Goal: Information Seeking & Learning: Check status

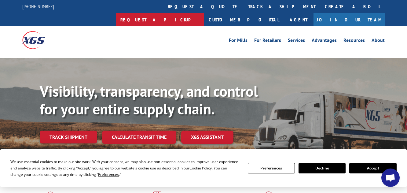
click at [204, 13] on link "Request a pickup" at bounding box center [160, 19] width 88 height 13
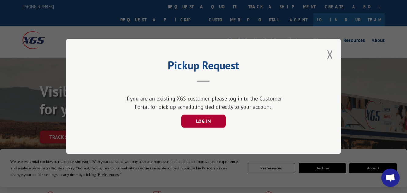
drag, startPoint x: 207, startPoint y: 119, endPoint x: 331, endPoint y: 55, distance: 140.1
click at [331, 55] on button "Close modal" at bounding box center [330, 54] width 7 height 16
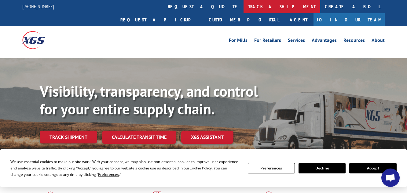
click at [244, 8] on link "track a shipment" at bounding box center [282, 6] width 77 height 13
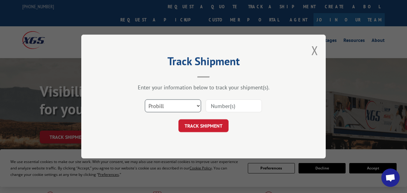
click at [180, 106] on select "Select category... Probill BOL PO" at bounding box center [173, 105] width 56 height 13
click at [145, 99] on select "Select category... Probill BOL PO" at bounding box center [173, 105] width 56 height 13
click at [242, 105] on input at bounding box center [234, 105] width 56 height 13
paste input "3391921"
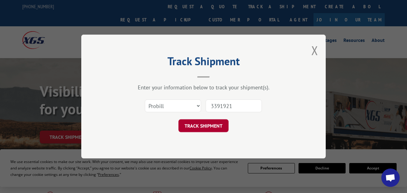
type input "3391921"
click at [211, 124] on button "TRACK SHIPMENT" at bounding box center [203, 125] width 50 height 13
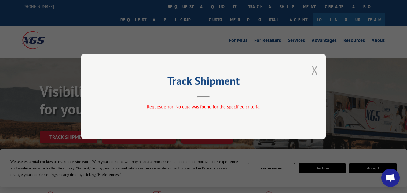
click at [313, 71] on button "Close modal" at bounding box center [314, 70] width 7 height 16
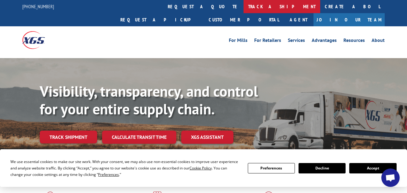
click at [244, 5] on link "track a shipment" at bounding box center [282, 6] width 77 height 13
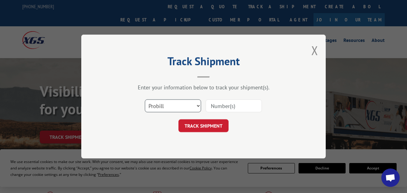
click at [170, 106] on select "Select category... Probill BOL PO" at bounding box center [173, 105] width 56 height 13
select select "bol"
click at [145, 99] on select "Select category... Probill BOL PO" at bounding box center [173, 105] width 56 height 13
click at [219, 109] on input at bounding box center [234, 105] width 56 height 13
paste input "3391921"
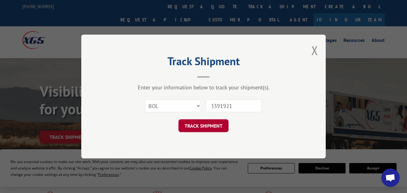
type input "3391921"
click at [208, 127] on button "TRACK SHIPMENT" at bounding box center [203, 125] width 50 height 13
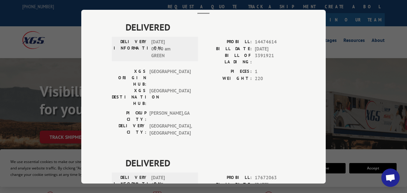
scroll to position [38, 0]
click at [373, 50] on div "Track Shipment DELIVERED DELIVERY INFORMATION: [DATE] 09:40 am GREEN PROBILL: 1…" at bounding box center [203, 96] width 407 height 193
click at [330, 3] on div "Track Shipment DELIVERED DELIVERY INFORMATION: [DATE] 09:40 am GREEN PROBILL: 1…" at bounding box center [203, 96] width 407 height 193
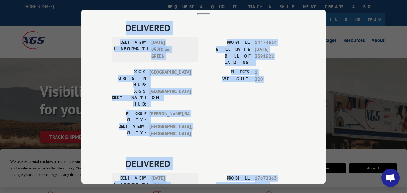
drag, startPoint x: 204, startPoint y: 12, endPoint x: 199, endPoint y: 185, distance: 173.1
click at [199, 185] on div "Track Shipment DELIVERED DELIVERY INFORMATION: [DATE] 09:40 am GREEN PROBILL: 1…" at bounding box center [203, 96] width 407 height 193
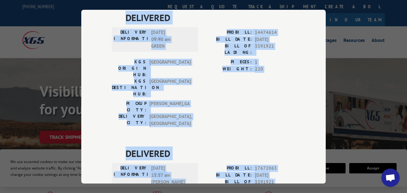
scroll to position [103, 0]
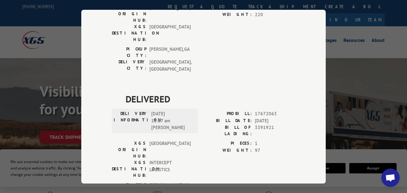
click at [335, 43] on div "Track Shipment DELIVERED DELIVERY INFORMATION: [DATE] 09:40 am GREEN PROBILL: 1…" at bounding box center [203, 96] width 407 height 193
click at [273, 110] on span "17672063" at bounding box center [275, 113] width 40 height 7
click at [304, 61] on div "Track Shipment DELIVERED DELIVERY INFORMATION: [DATE] 09:40 am GREEN PROBILL: 1…" at bounding box center [203, 97] width 245 height 174
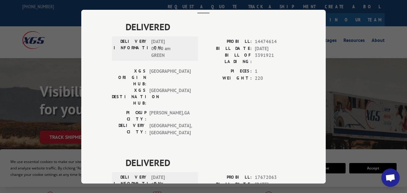
scroll to position [0, 0]
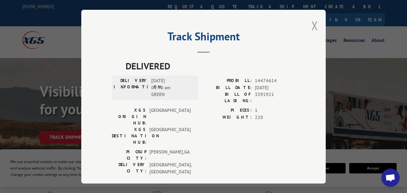
click at [312, 24] on button "Close modal" at bounding box center [314, 25] width 7 height 16
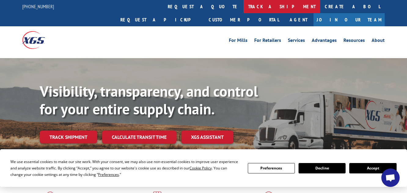
click at [244, 8] on link "track a shipment" at bounding box center [282, 6] width 77 height 13
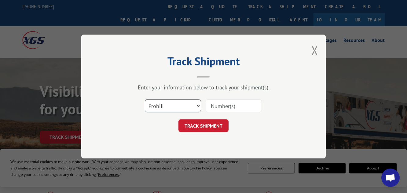
click at [190, 108] on select "Select category... Probill BOL PO" at bounding box center [173, 105] width 56 height 13
select select "po"
click at [145, 99] on select "Select category... Probill BOL PO" at bounding box center [173, 105] width 56 height 13
click at [223, 110] on input at bounding box center [234, 105] width 56 height 13
paste input "3391921"
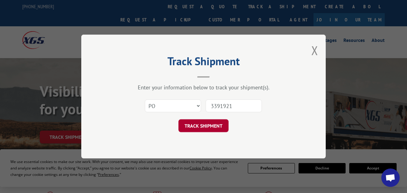
type input "3391921"
click at [211, 125] on button "TRACK SHIPMENT" at bounding box center [203, 125] width 50 height 13
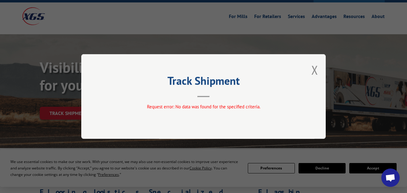
scroll to position [28, 0]
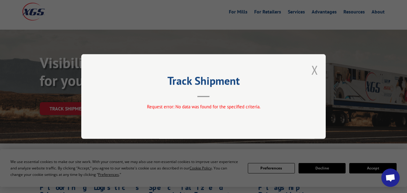
click at [313, 68] on button "Close modal" at bounding box center [314, 70] width 7 height 16
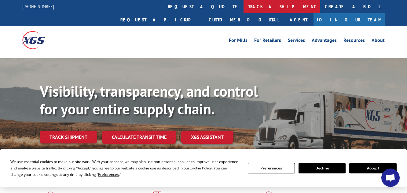
click at [244, 10] on link "track a shipment" at bounding box center [282, 6] width 77 height 13
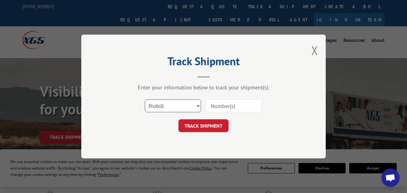
click at [175, 100] on select "Select category... Probill BOL PO" at bounding box center [173, 105] width 56 height 13
select select "bol"
click at [145, 99] on select "Select category... Probill BOL PO" at bounding box center [173, 105] width 56 height 13
click at [230, 106] on input at bounding box center [234, 105] width 56 height 13
paste input "3391921"
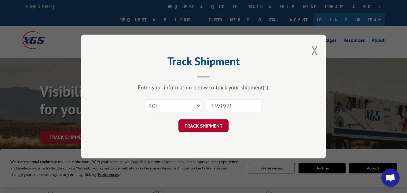
type input "3391921"
click at [207, 124] on button "TRACK SHIPMENT" at bounding box center [203, 125] width 50 height 13
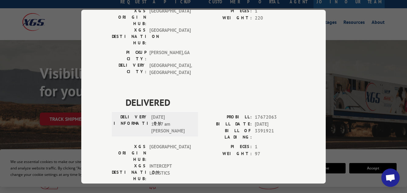
scroll to position [103, 0]
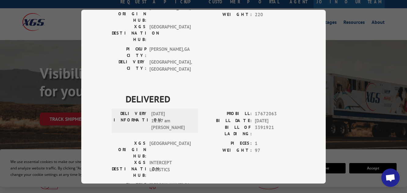
click at [205, 182] on div "PICKUP CITY: [GEOGRAPHIC_DATA] , [GEOGRAPHIC_DATA]: [GEOGRAPHIC_DATA] , [GEOGRA…" at bounding box center [203, 196] width 183 height 29
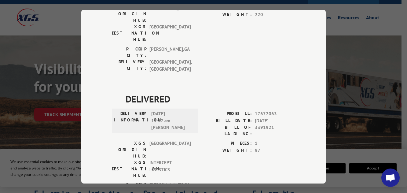
scroll to position [24, 0]
